Goal: Task Accomplishment & Management: Use online tool/utility

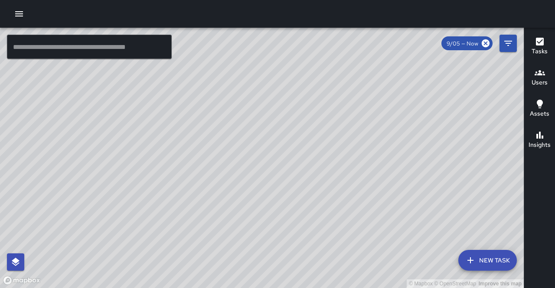
click at [541, 139] on icon "button" at bounding box center [539, 135] width 10 height 10
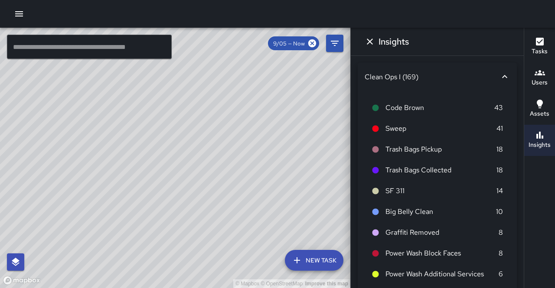
click at [439, 191] on span "SF 311" at bounding box center [440, 191] width 111 height 10
click at [386, 189] on span "SF 311" at bounding box center [440, 191] width 111 height 10
click at [378, 188] on icon at bounding box center [375, 191] width 8 height 8
click at [496, 188] on p "14" at bounding box center [499, 191] width 7 height 10
click at [541, 107] on icon "button" at bounding box center [539, 104] width 10 height 10
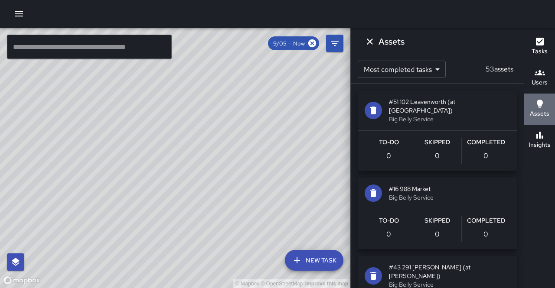
click at [539, 108] on icon "button" at bounding box center [539, 104] width 10 height 10
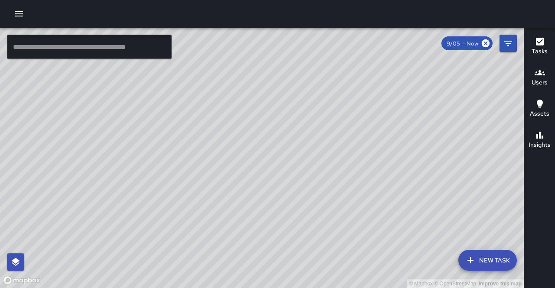
click at [540, 46] on icon "button" at bounding box center [539, 41] width 10 height 10
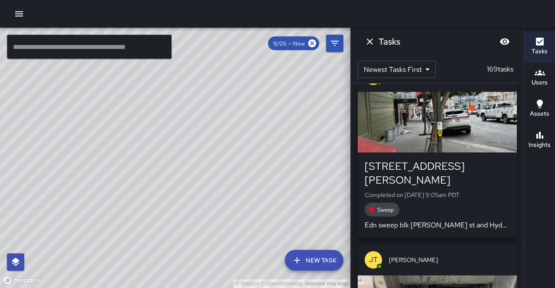
scroll to position [385, 0]
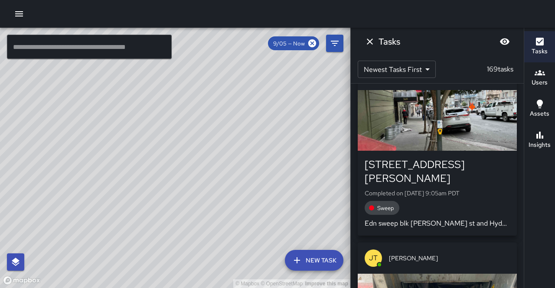
click at [384, 205] on span "Sweep" at bounding box center [385, 208] width 27 height 7
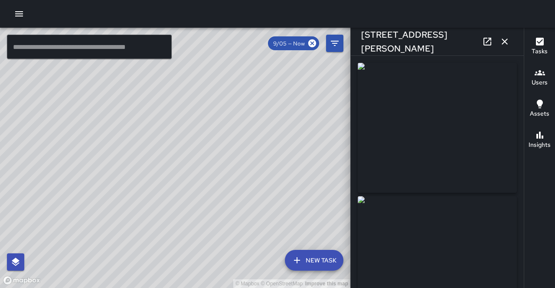
type input "**********"
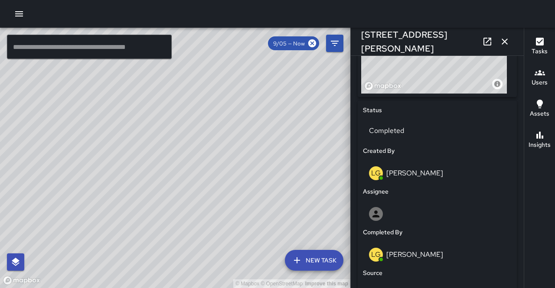
scroll to position [364, 0]
click at [507, 44] on icon "button" at bounding box center [504, 41] width 10 height 10
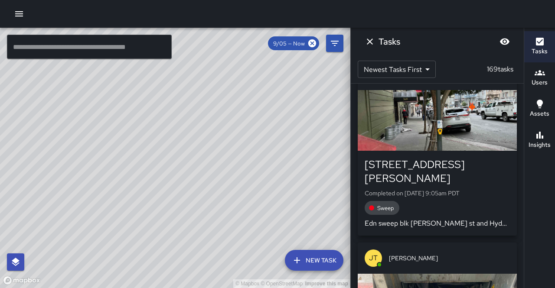
click at [369, 42] on icon "Dismiss" at bounding box center [370, 42] width 6 height 6
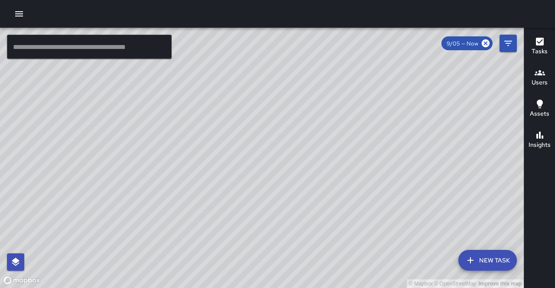
click at [485, 256] on button "New Task" at bounding box center [487, 260] width 59 height 21
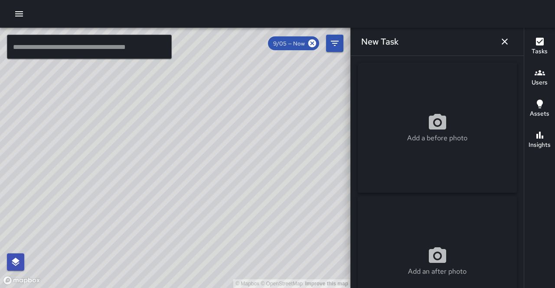
click at [505, 42] on icon "button" at bounding box center [505, 42] width 6 height 6
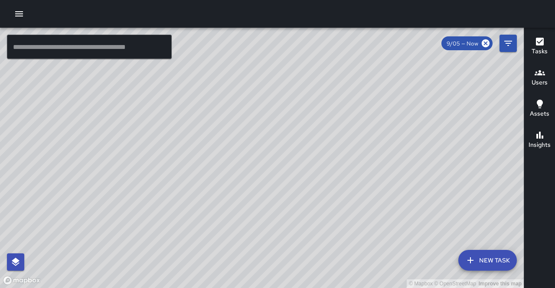
click at [535, 107] on icon "button" at bounding box center [539, 104] width 10 height 10
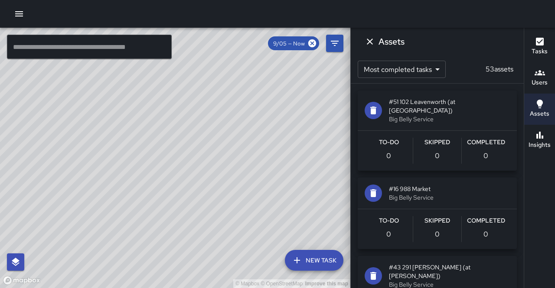
click at [542, 143] on h6 "Insights" at bounding box center [539, 145] width 22 height 10
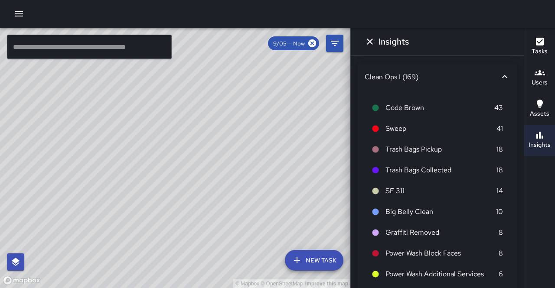
scroll to position [34, 0]
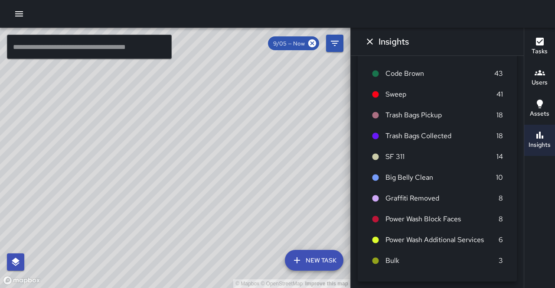
click at [415, 153] on span "SF 311" at bounding box center [440, 157] width 111 height 10
click at [449, 132] on span "Trash Bags Collected" at bounding box center [440, 136] width 111 height 10
click at [539, 143] on h6 "Insights" at bounding box center [539, 145] width 22 height 10
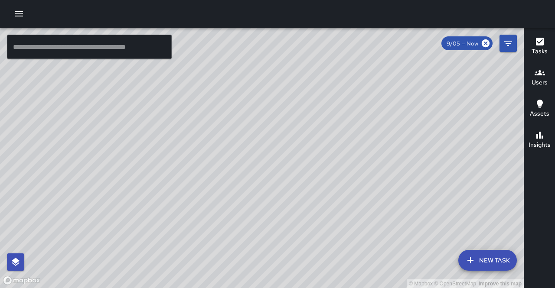
click at [544, 143] on h6 "Insights" at bounding box center [539, 145] width 22 height 10
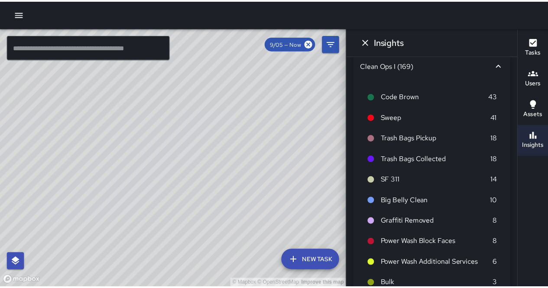
scroll to position [0, 0]
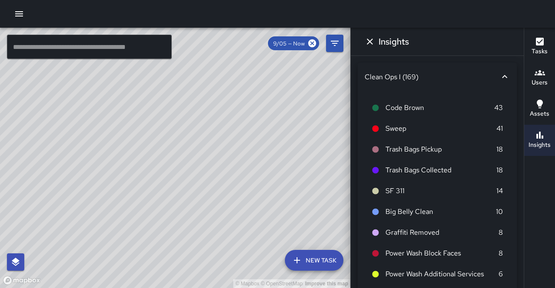
click at [504, 80] on div "Clean Ops I (169)" at bounding box center [437, 77] width 159 height 28
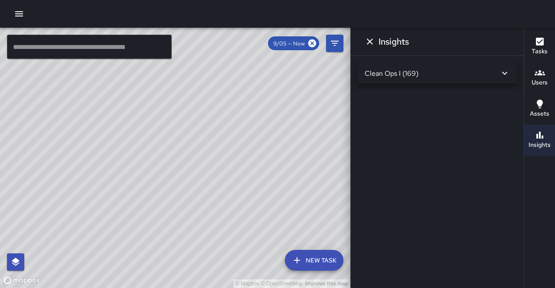
click at [411, 75] on div "Clean Ops I (169)" at bounding box center [432, 73] width 135 height 9
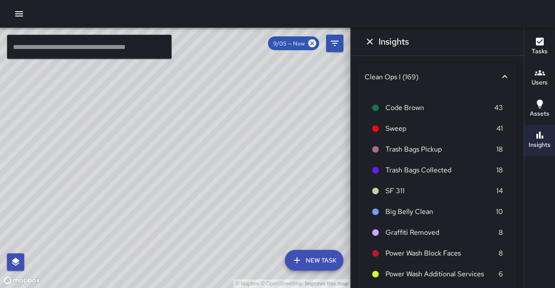
click at [499, 80] on icon at bounding box center [504, 77] width 10 height 10
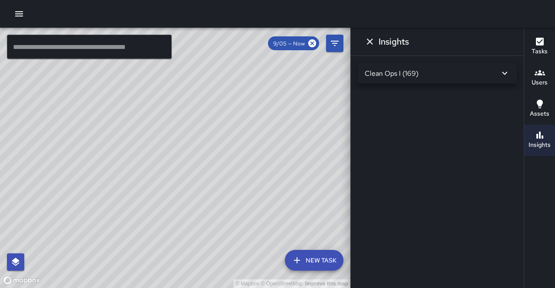
click at [16, 14] on icon "button" at bounding box center [19, 13] width 8 height 5
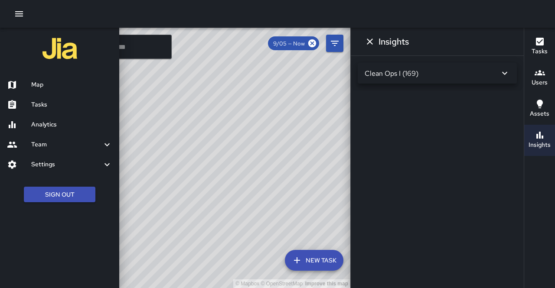
click at [42, 104] on h6 "Tasks" at bounding box center [71, 105] width 81 height 10
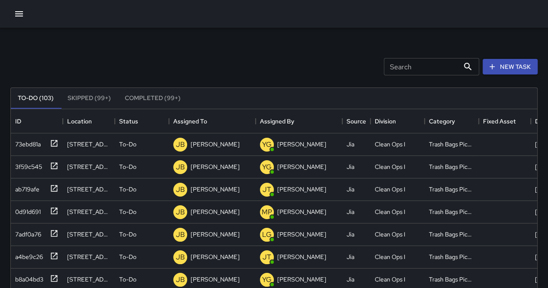
click at [16, 15] on icon "button" at bounding box center [19, 14] width 10 height 10
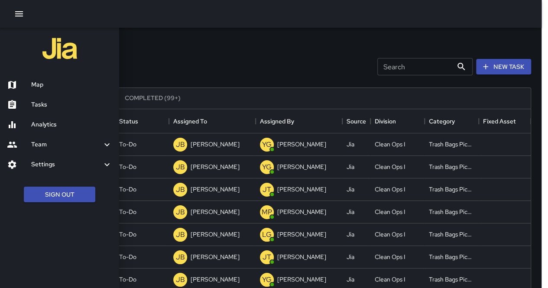
scroll to position [7, 7]
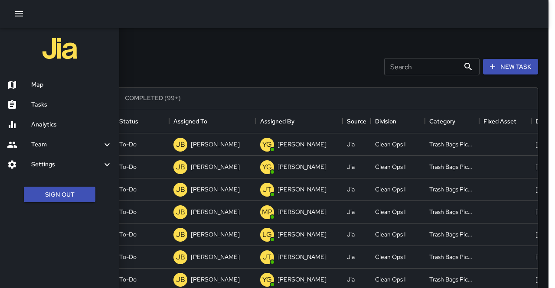
click at [42, 107] on h6 "Tasks" at bounding box center [71, 105] width 81 height 10
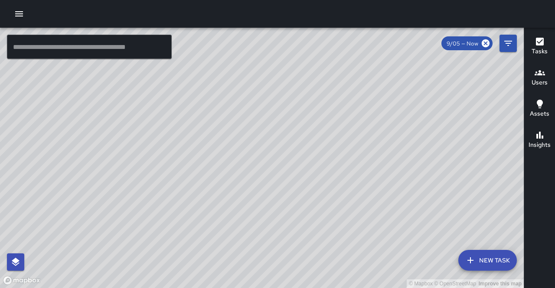
click at [541, 80] on h6 "Users" at bounding box center [539, 83] width 16 height 10
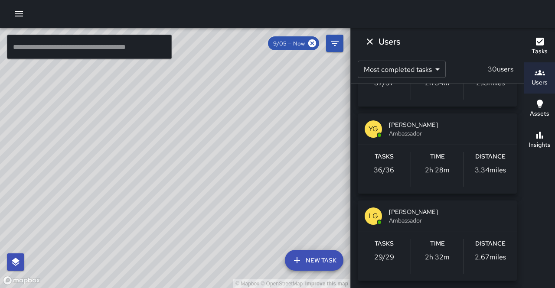
scroll to position [57, 0]
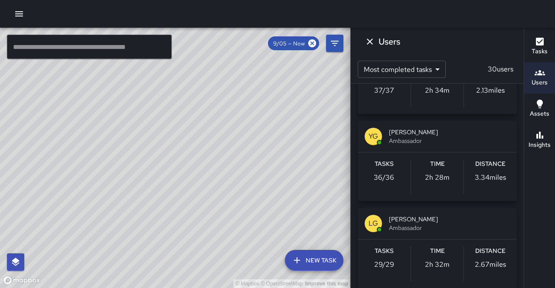
click at [390, 138] on span "Ambassador" at bounding box center [449, 141] width 121 height 9
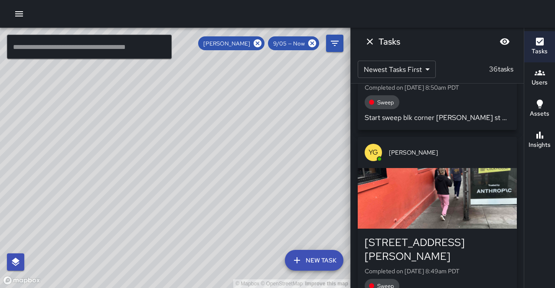
scroll to position [506, 0]
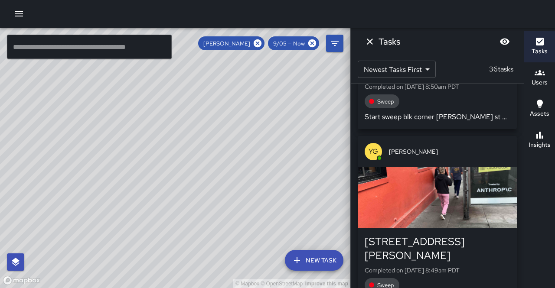
click at [390, 278] on div "Sweep" at bounding box center [382, 285] width 35 height 14
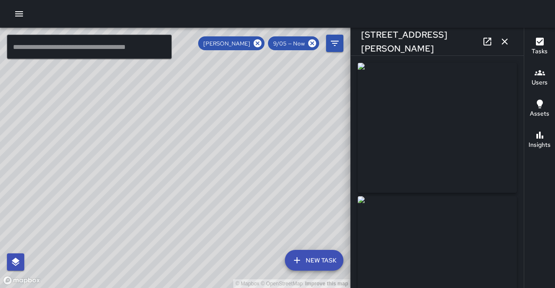
type input "**********"
click at [502, 42] on icon "button" at bounding box center [504, 41] width 10 height 10
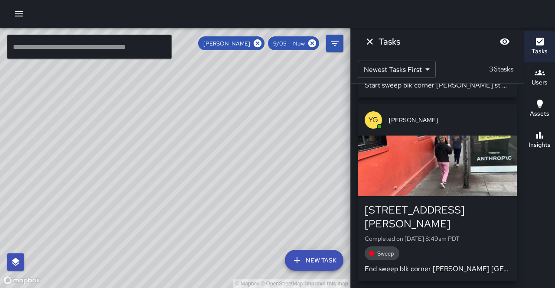
scroll to position [535, 0]
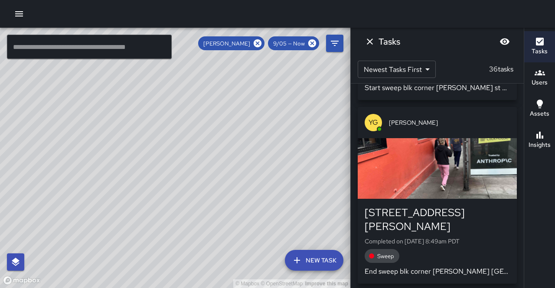
click at [371, 43] on icon "Dismiss" at bounding box center [370, 42] width 6 height 6
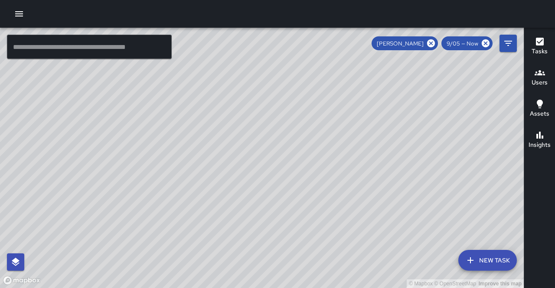
click at [541, 80] on h6 "Users" at bounding box center [539, 83] width 16 height 10
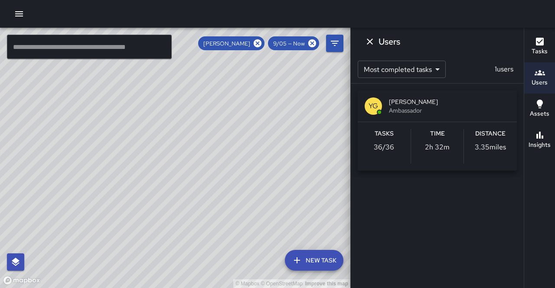
click at [540, 76] on icon "button" at bounding box center [539, 73] width 10 height 10
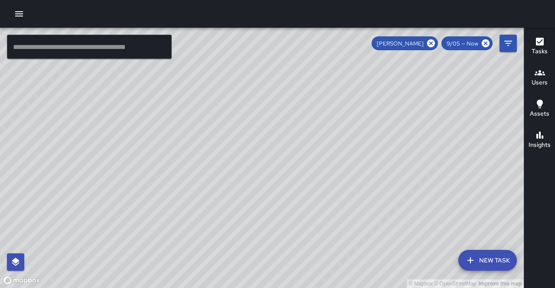
click at [541, 78] on icon "button" at bounding box center [539, 73] width 10 height 10
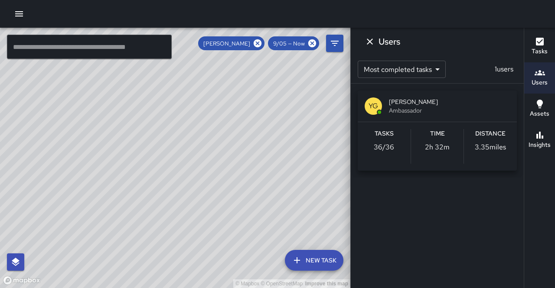
click at [372, 38] on icon "Dismiss" at bounding box center [370, 41] width 10 height 10
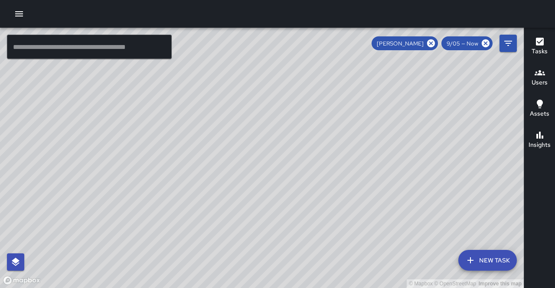
click at [540, 81] on h6 "Users" at bounding box center [539, 83] width 16 height 10
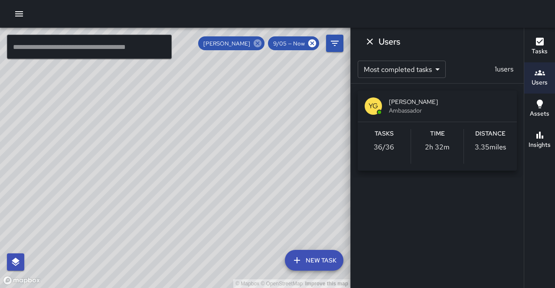
click at [257, 44] on icon at bounding box center [258, 44] width 10 height 10
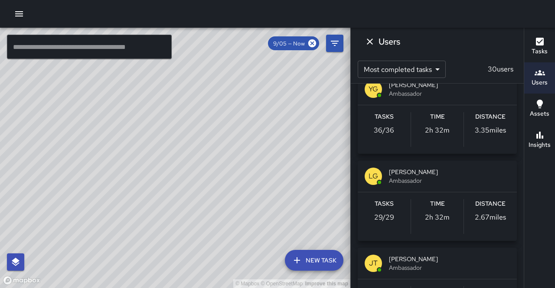
scroll to position [105, 0]
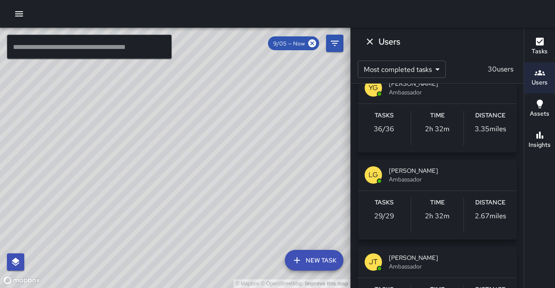
click at [416, 173] on span "[PERSON_NAME]" at bounding box center [449, 170] width 121 height 9
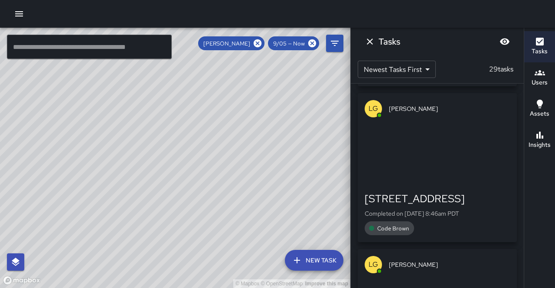
scroll to position [0, 0]
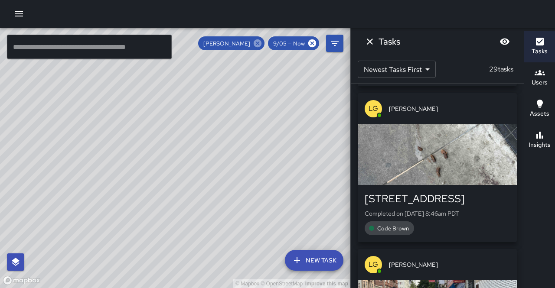
click at [257, 44] on icon at bounding box center [258, 43] width 8 height 8
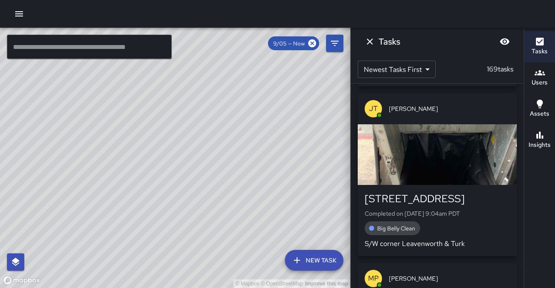
click at [536, 47] on h6 "Tasks" at bounding box center [539, 52] width 16 height 10
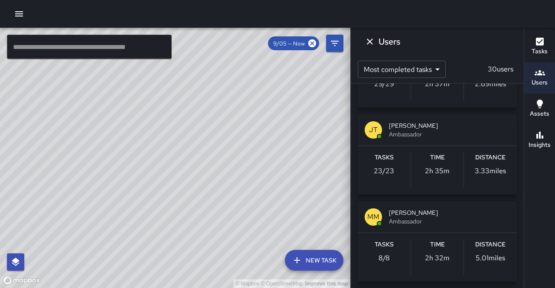
scroll to position [241, 0]
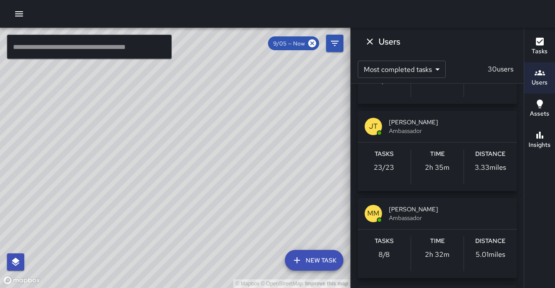
click at [430, 130] on span "Ambassador" at bounding box center [449, 131] width 121 height 9
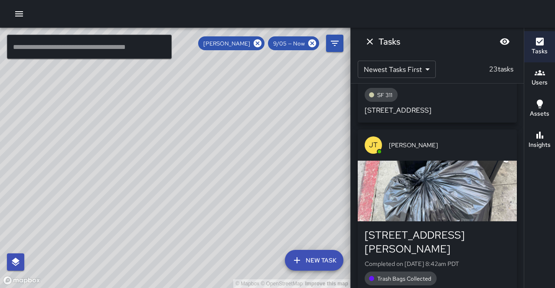
scroll to position [798, 0]
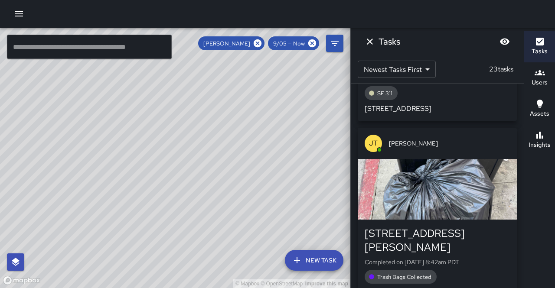
click at [426, 274] on span "Trash Bags Collected" at bounding box center [404, 277] width 65 height 7
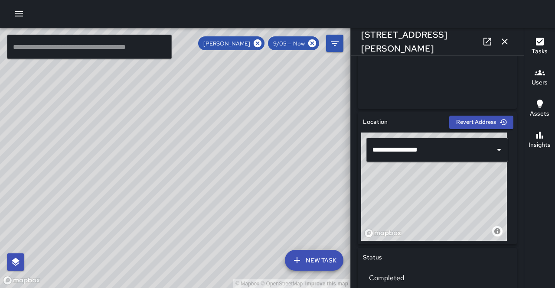
scroll to position [227, 0]
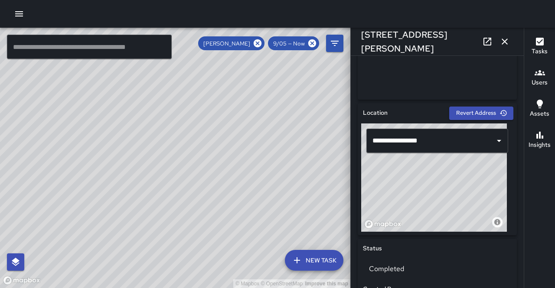
type input "**********"
click at [505, 42] on icon "button" at bounding box center [505, 42] width 6 height 6
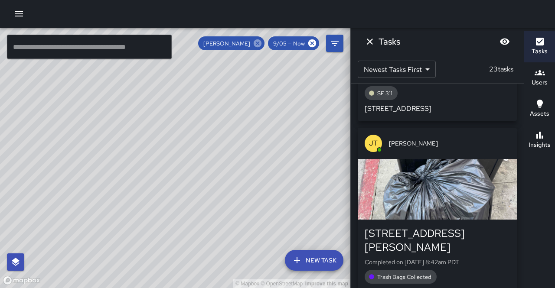
click at [260, 45] on icon at bounding box center [258, 44] width 10 height 10
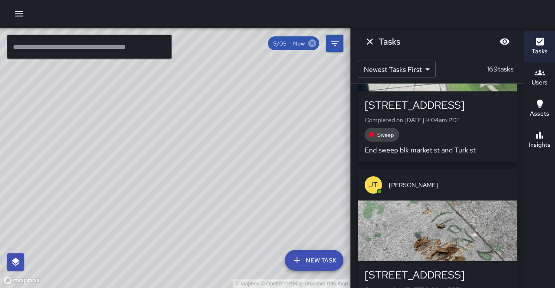
click at [314, 46] on icon at bounding box center [312, 43] width 8 height 8
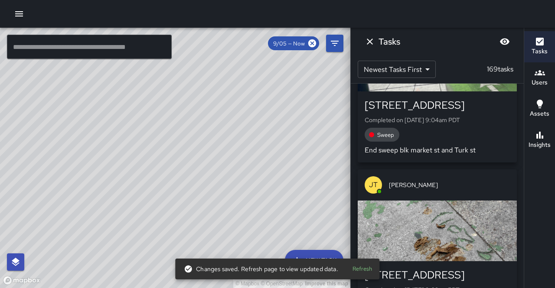
click at [363, 271] on button "Refresh" at bounding box center [362, 269] width 28 height 13
